Goal: Information Seeking & Learning: Learn about a topic

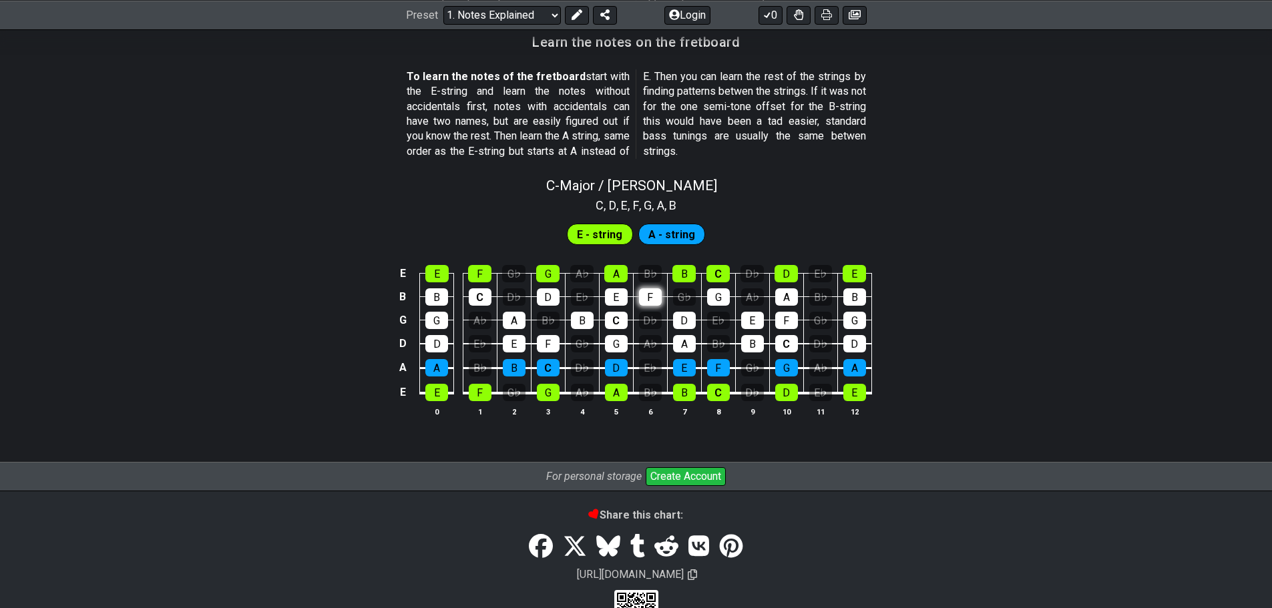
scroll to position [1050, 0]
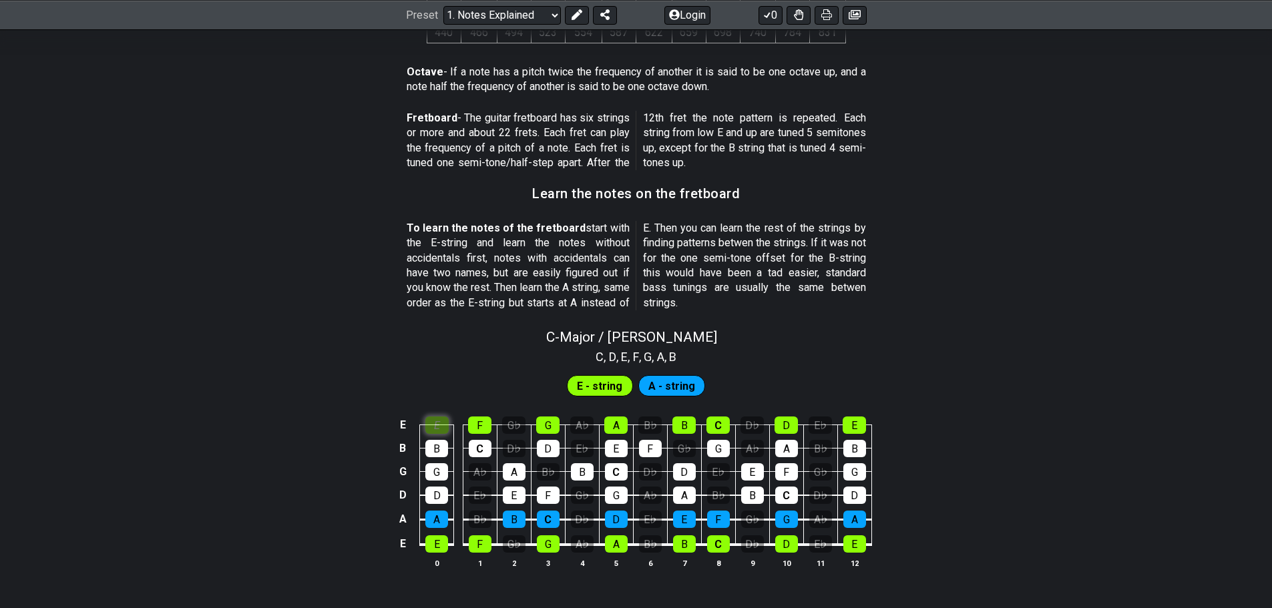
click at [435, 425] on div "E" at bounding box center [436, 425] width 23 height 17
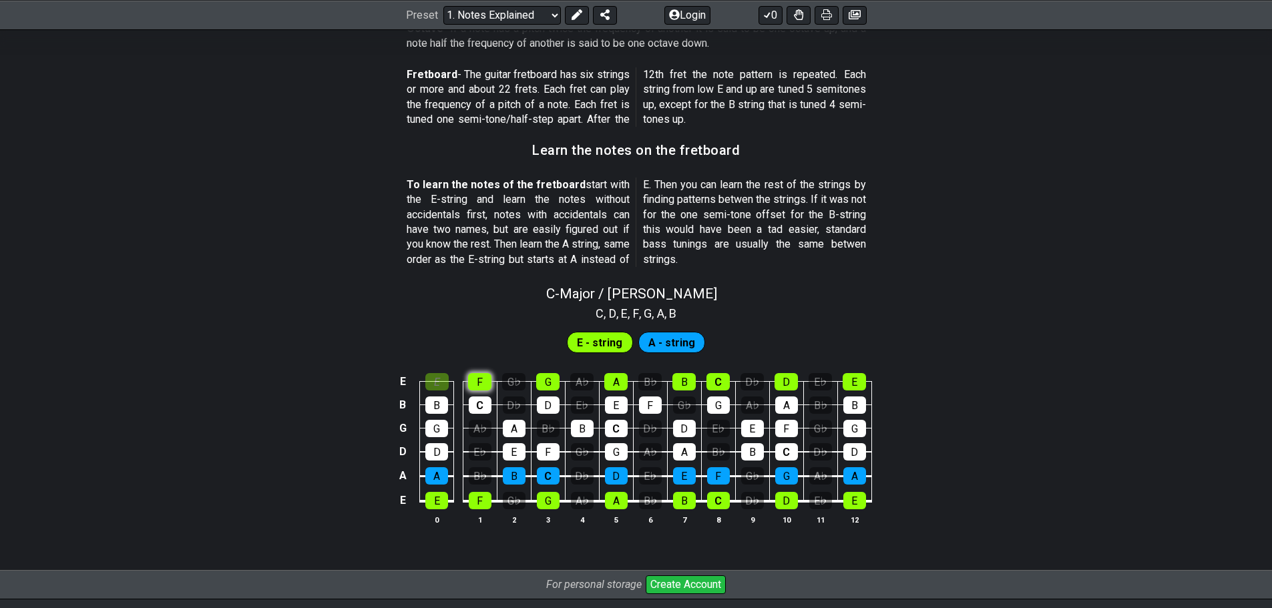
scroll to position [1117, 0]
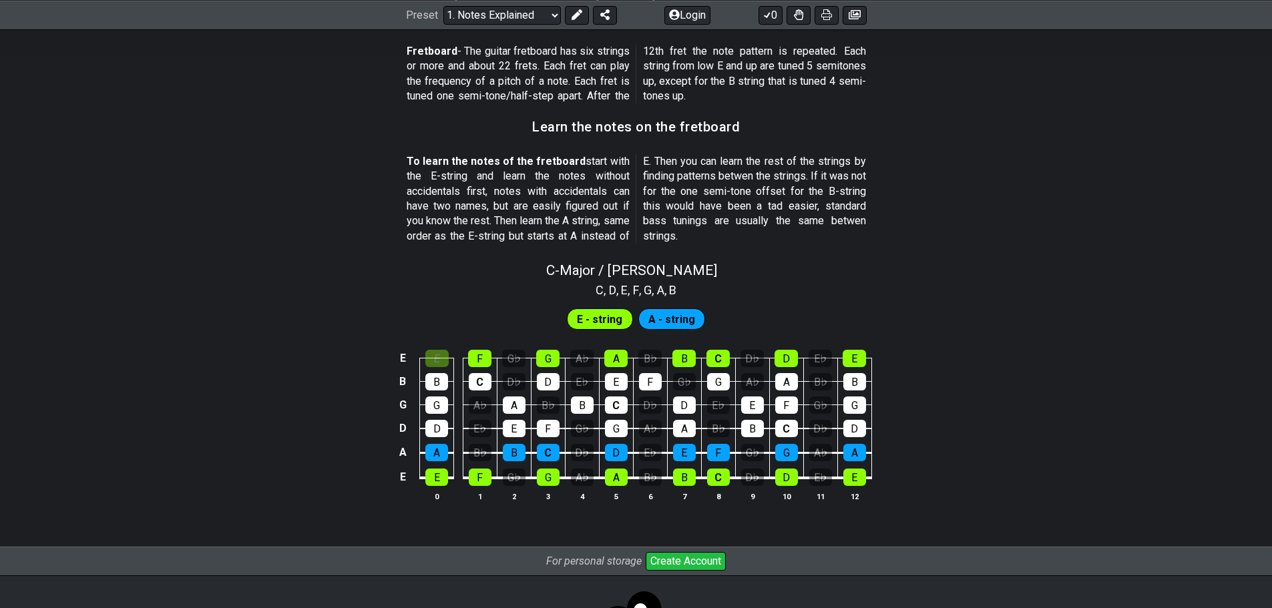
click at [475, 347] on td "F" at bounding box center [480, 346] width 34 height 23
click at [479, 352] on div "F" at bounding box center [479, 358] width 23 height 17
click at [432, 356] on div "E" at bounding box center [436, 358] width 23 height 17
click at [473, 357] on div "F" at bounding box center [479, 358] width 23 height 17
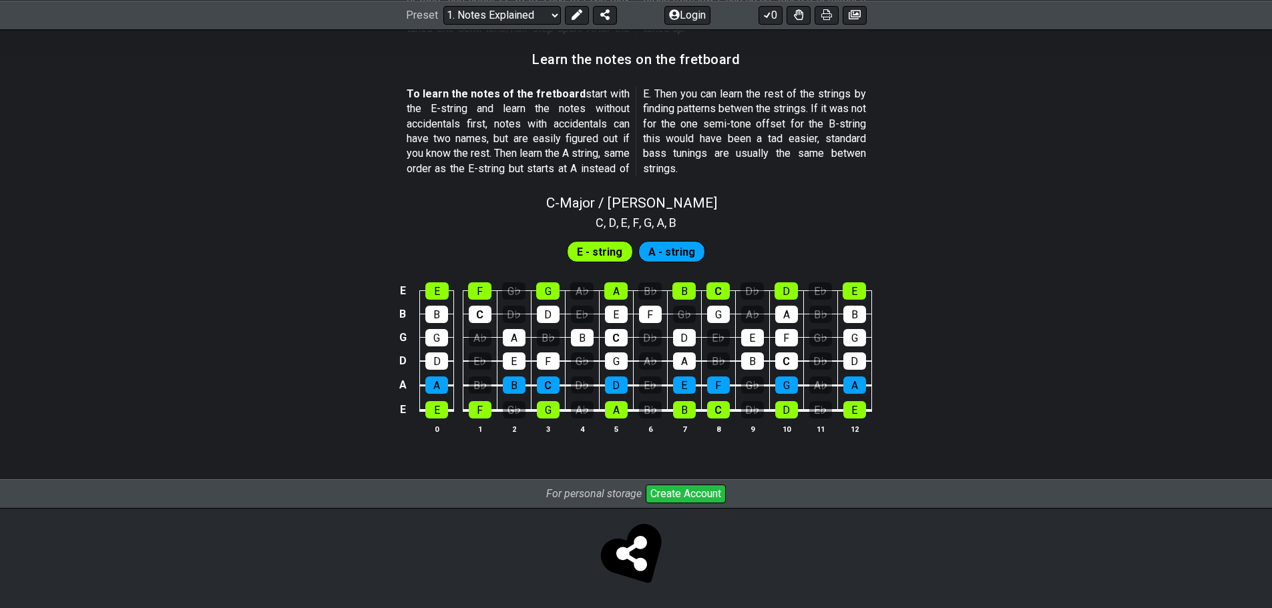
scroll to position [1189, 0]
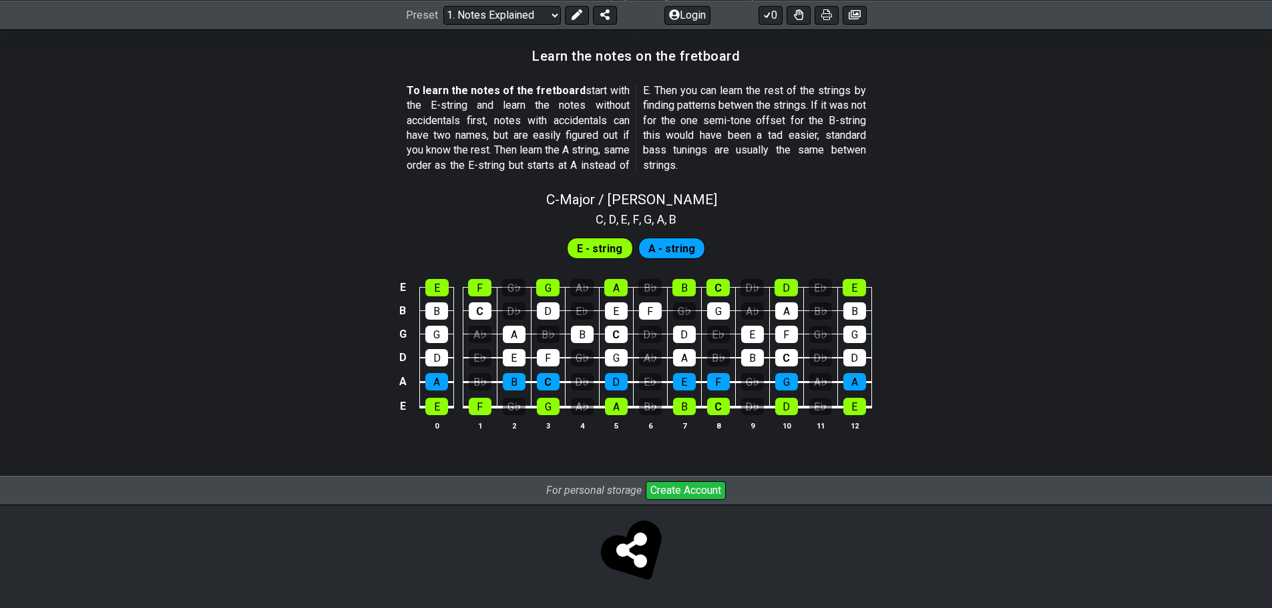
click at [623, 246] on div "E - string" at bounding box center [600, 248] width 66 height 21
click at [432, 290] on div "E" at bounding box center [436, 287] width 23 height 17
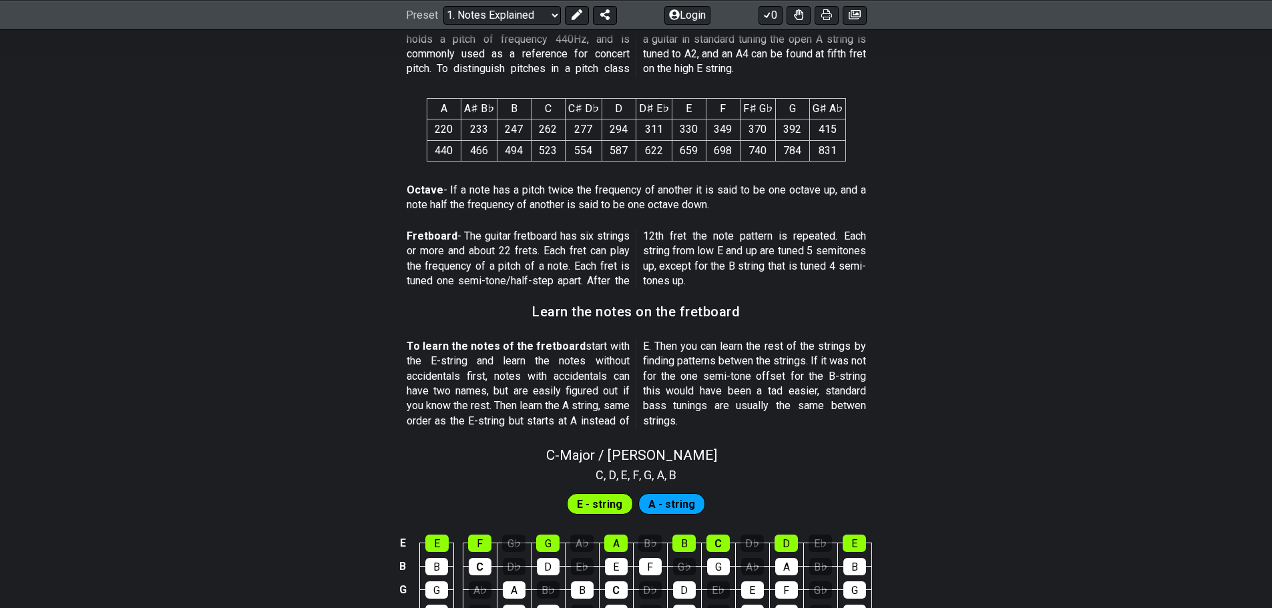
scroll to position [922, 0]
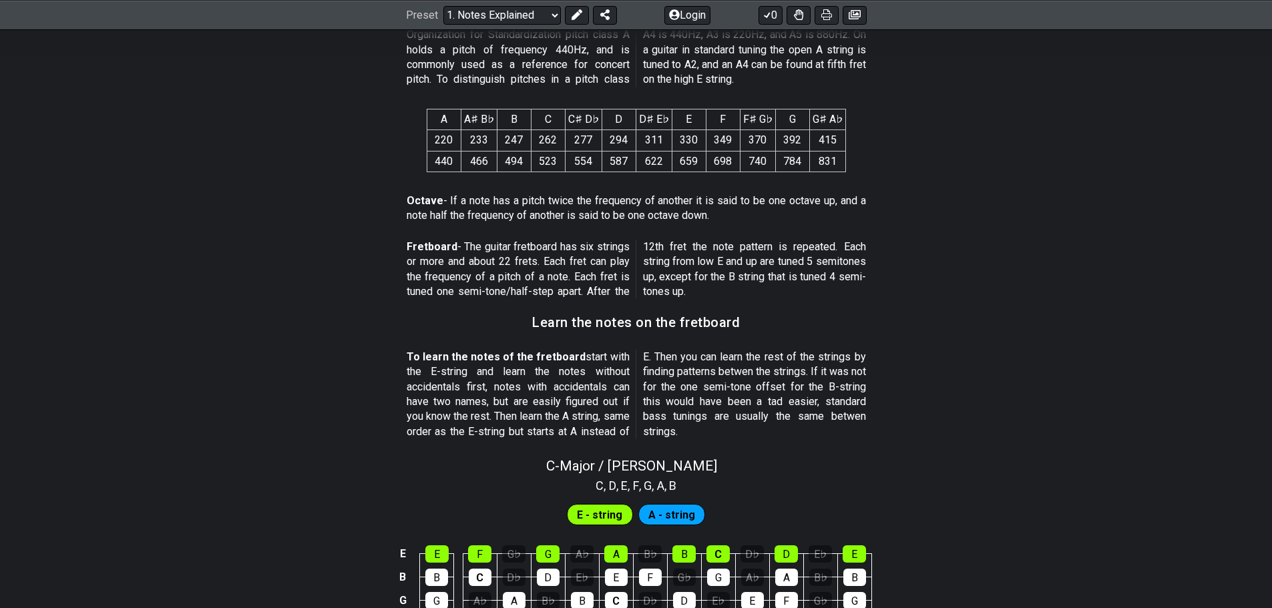
drag, startPoint x: 381, startPoint y: 504, endPoint x: 368, endPoint y: 423, distance: 81.2
click at [368, 423] on section "To learn the notes of the fretboard start with the E-string and learn the notes…" at bounding box center [636, 398] width 1272 height 106
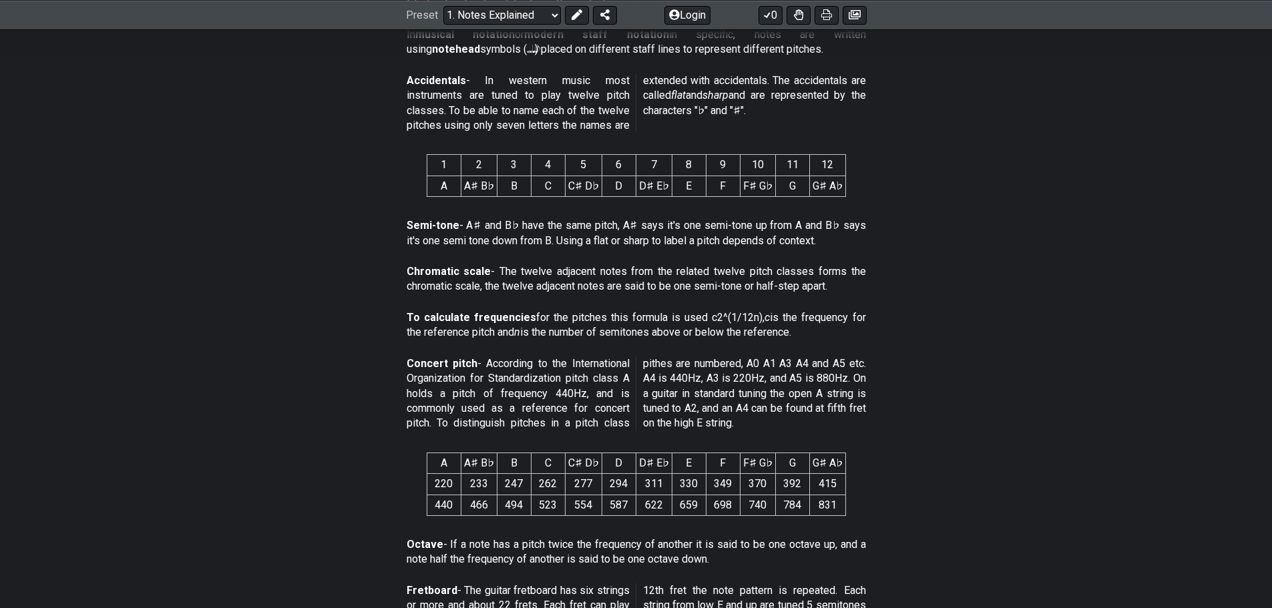
scroll to position [601, 0]
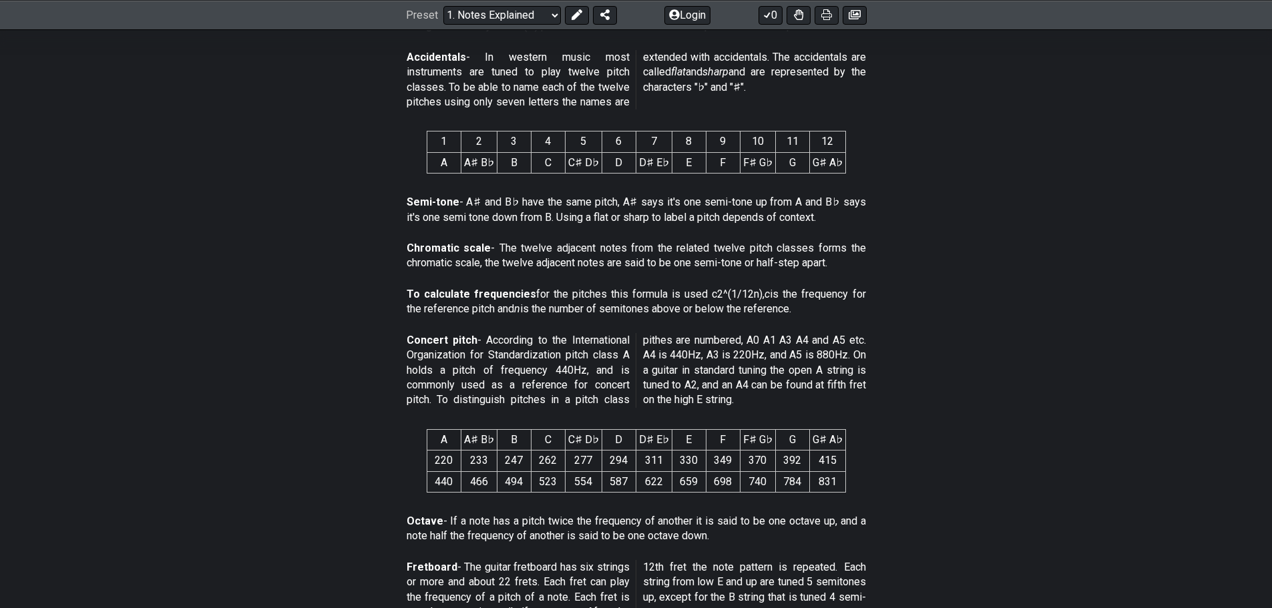
drag, startPoint x: 785, startPoint y: 270, endPoint x: 724, endPoint y: 272, distance: 60.8
click at [724, 272] on div "Chromatic scale - The twelve adjacent notes from the related twelve pitch class…" at bounding box center [636, 259] width 459 height 46
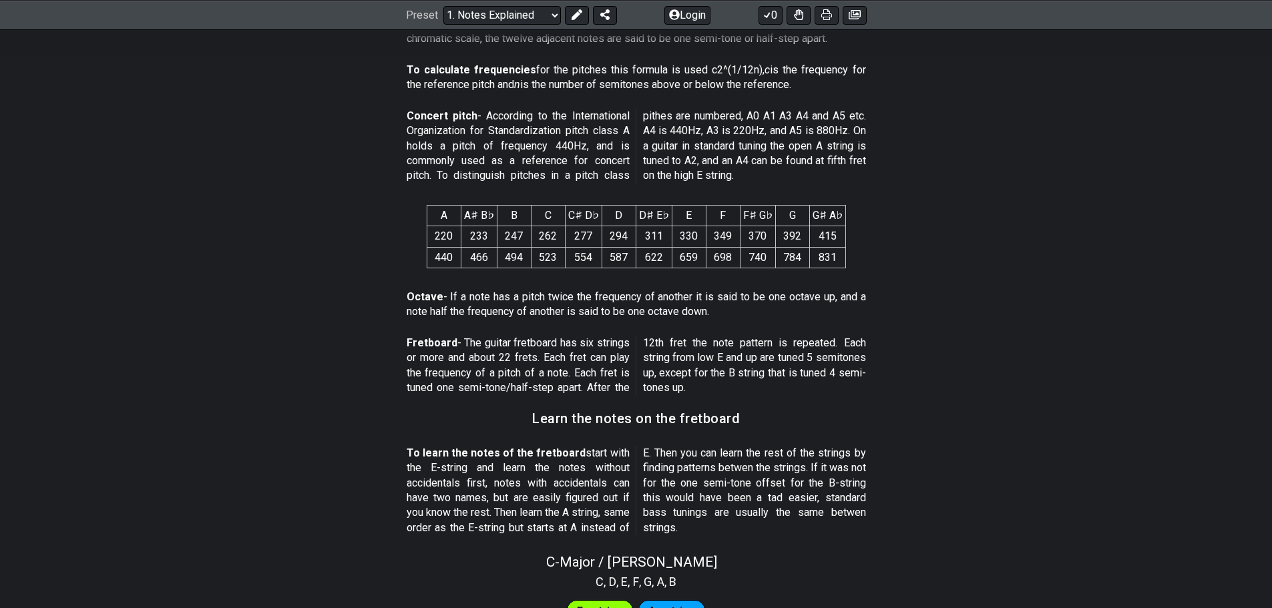
scroll to position [801, 0]
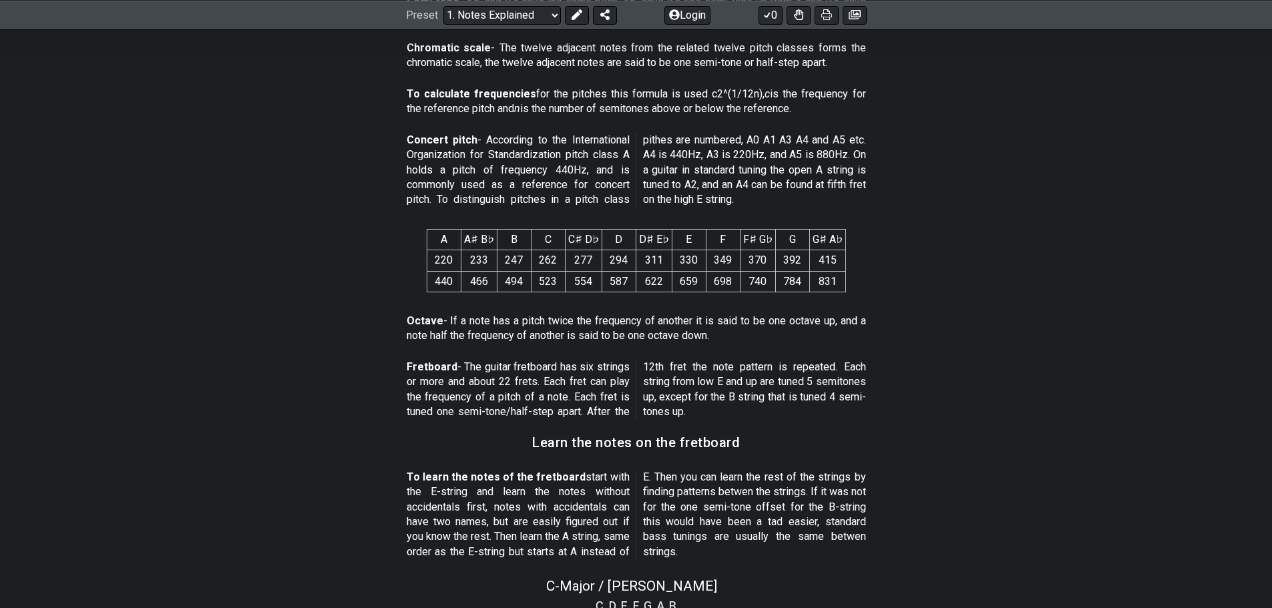
click at [1025, 287] on section "A A♯ B♭ B C C♯ D♭ D D♯ E♭ E F F♯ G♭ G G♯ A♭ 220 233 247 262 277 294 311 330 349…" at bounding box center [636, 263] width 1272 height 90
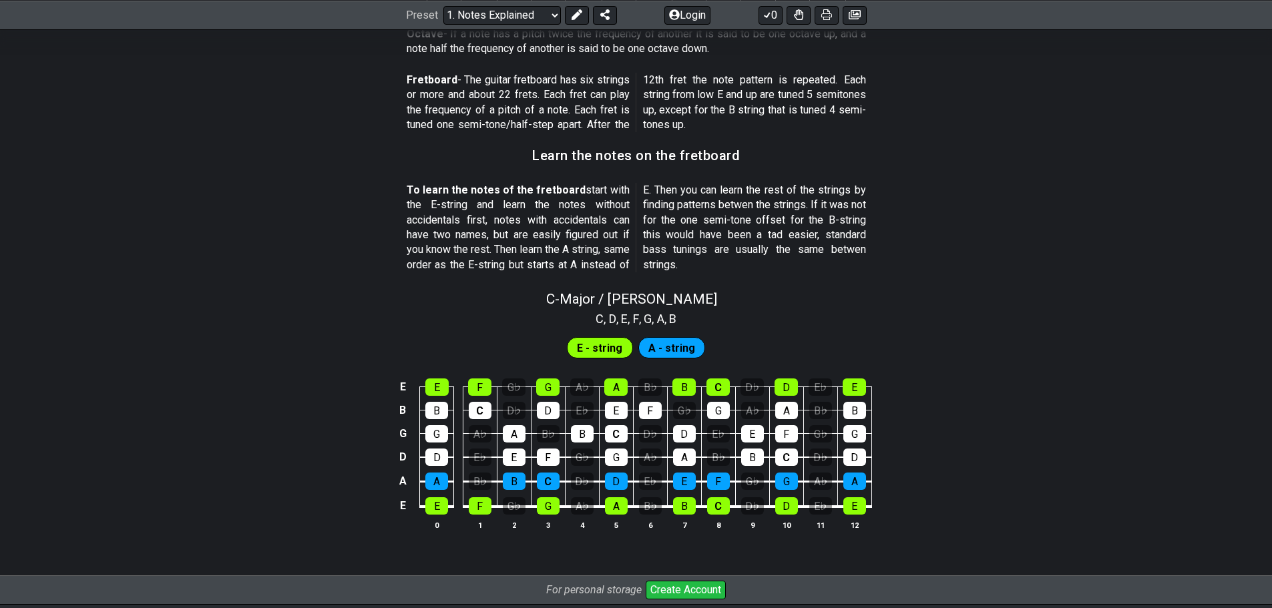
scroll to position [1122, 0]
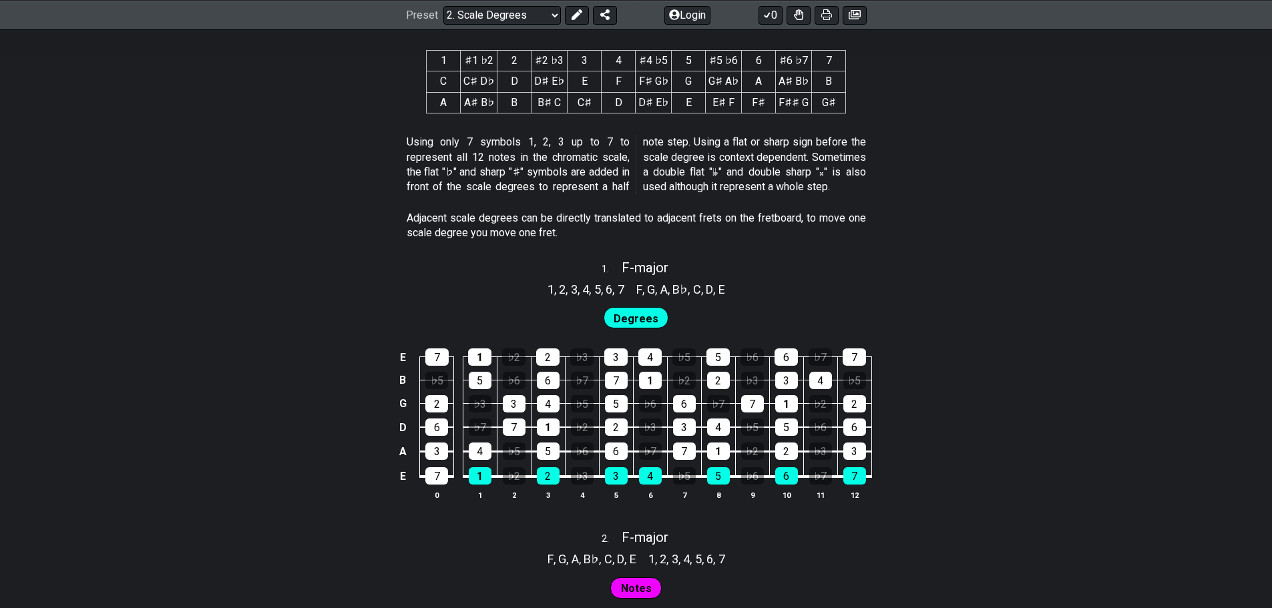
scroll to position [668, 0]
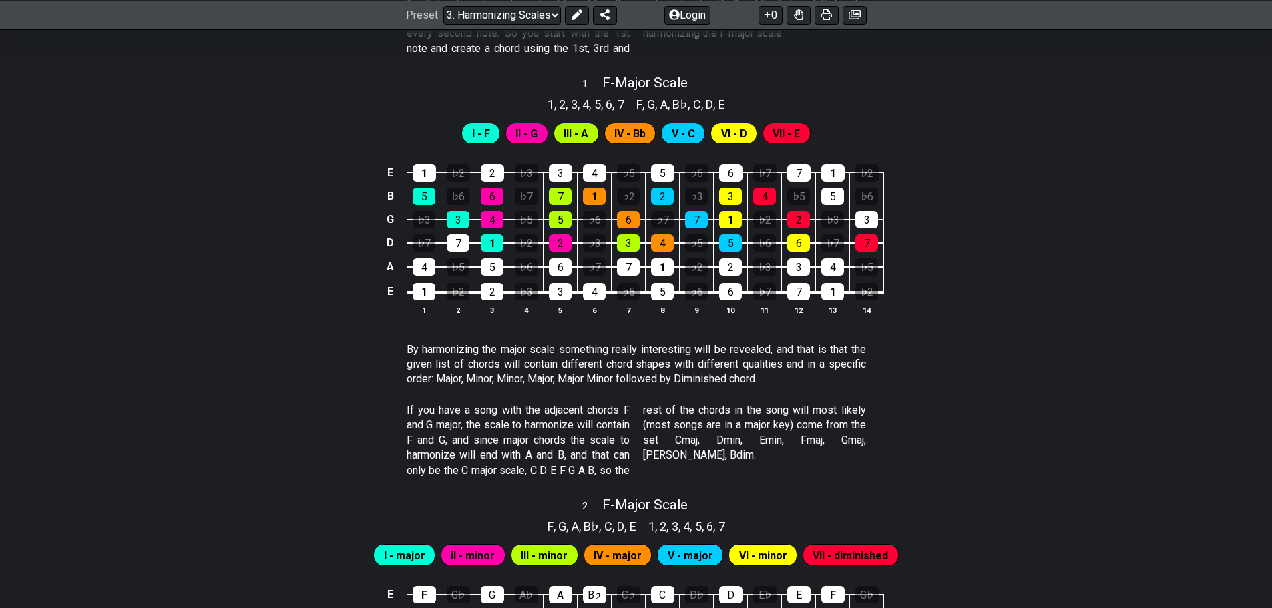
scroll to position [534, 0]
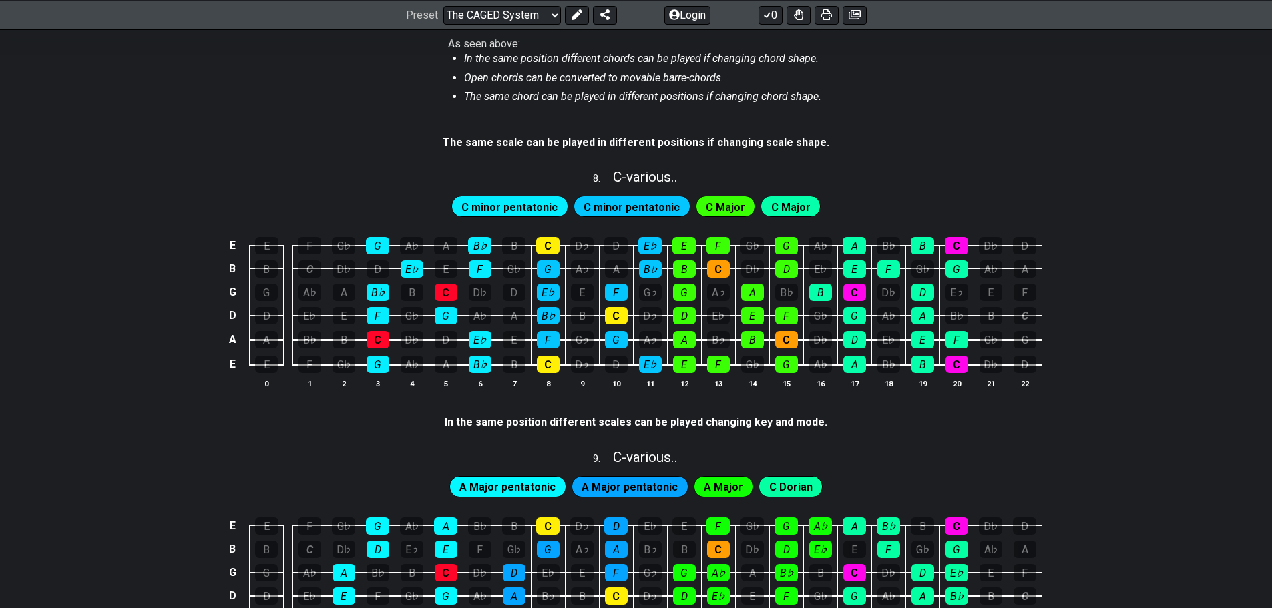
scroll to position [1336, 0]
